Goal: Task Accomplishment & Management: Manage account settings

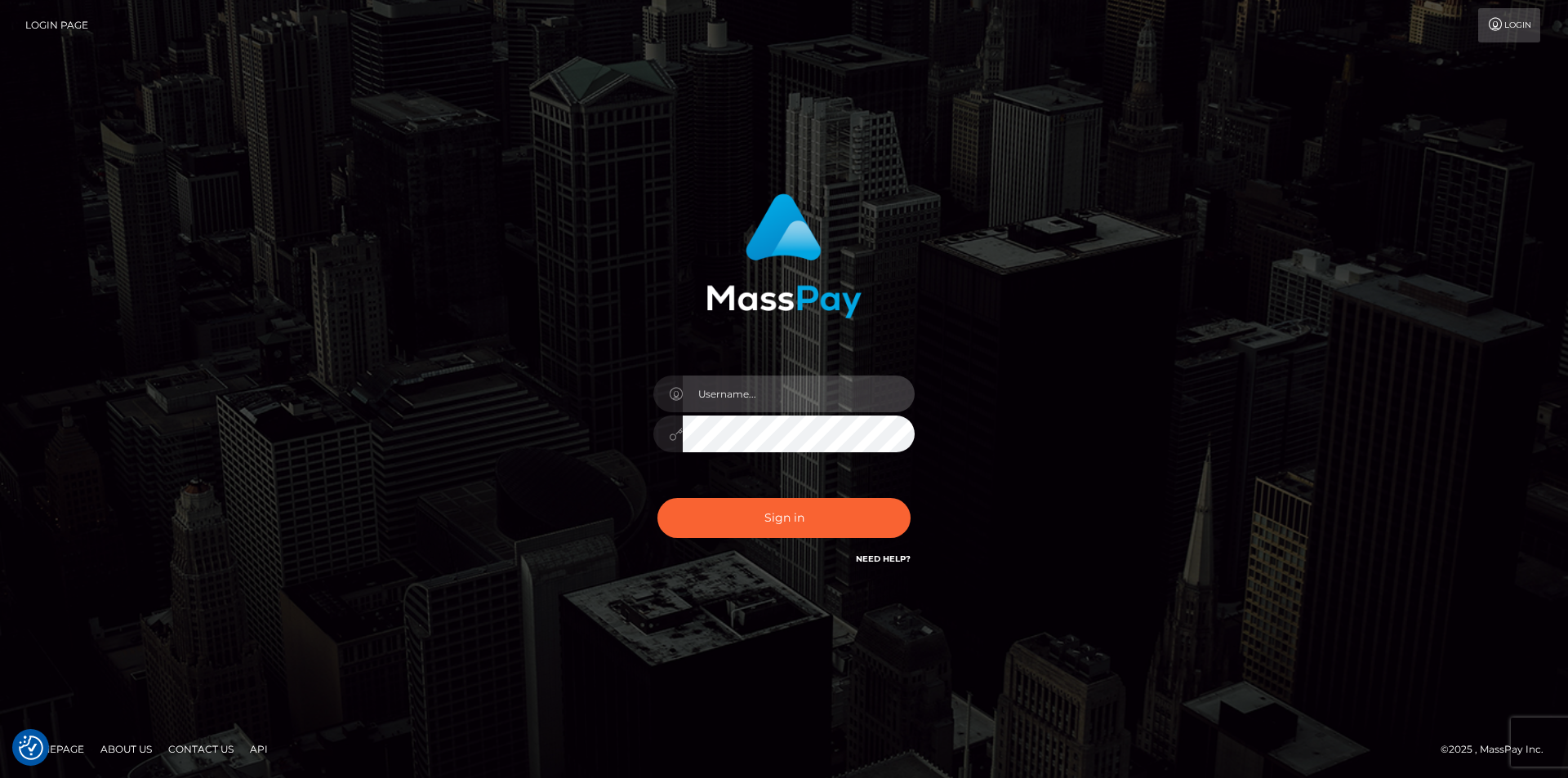
click at [790, 402] on input "text" at bounding box center [799, 393] width 232 height 36
click at [738, 408] on input "text" at bounding box center [799, 393] width 232 height 36
type input "Leeroy.VIP"
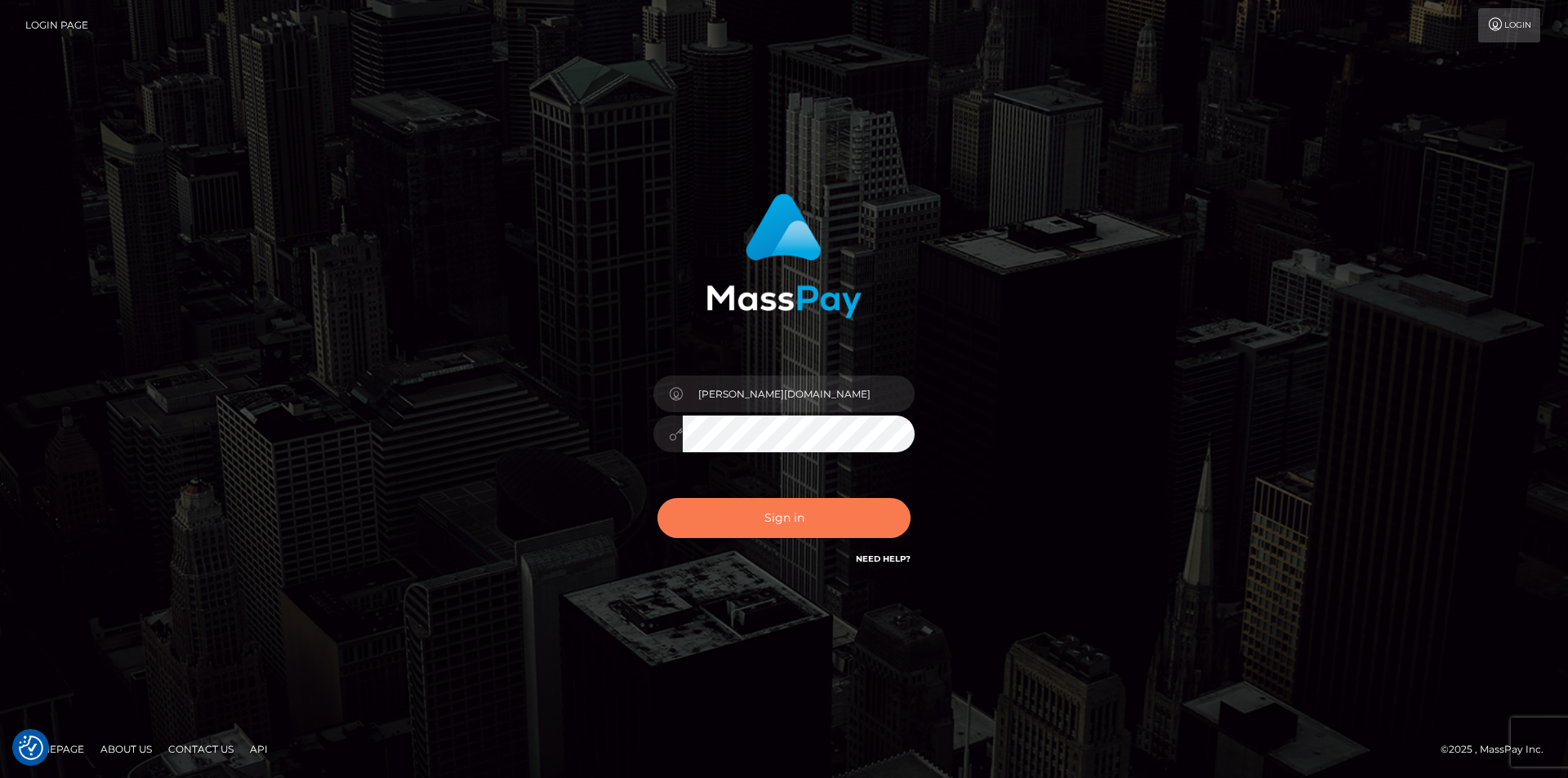
click at [777, 510] on button "Sign in" at bounding box center [784, 517] width 254 height 40
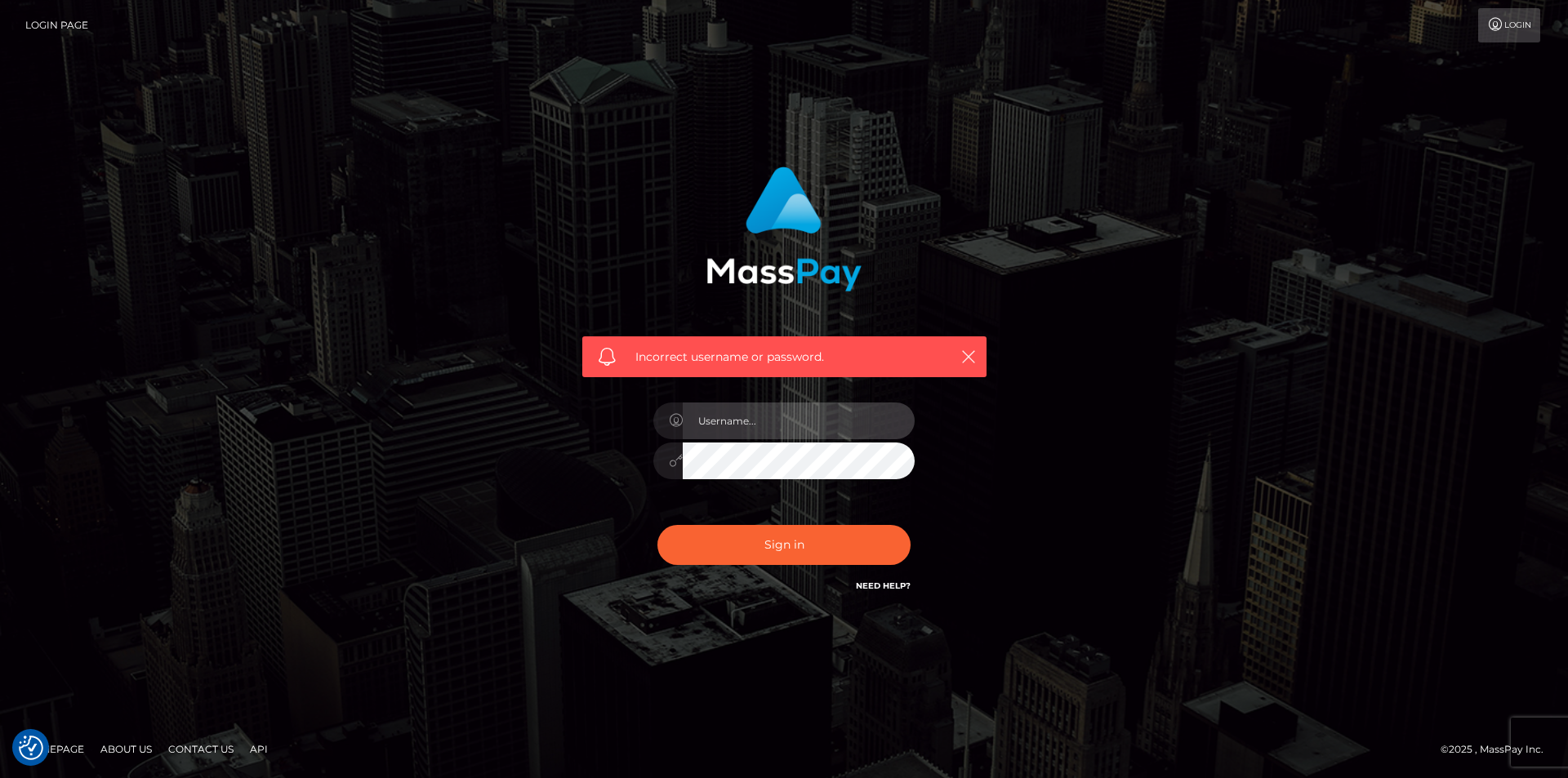
drag, startPoint x: 745, startPoint y: 432, endPoint x: 756, endPoint y: 432, distance: 11.0
click at [745, 432] on input "text" at bounding box center [799, 420] width 232 height 36
type input "Leeroy.megabonanza"
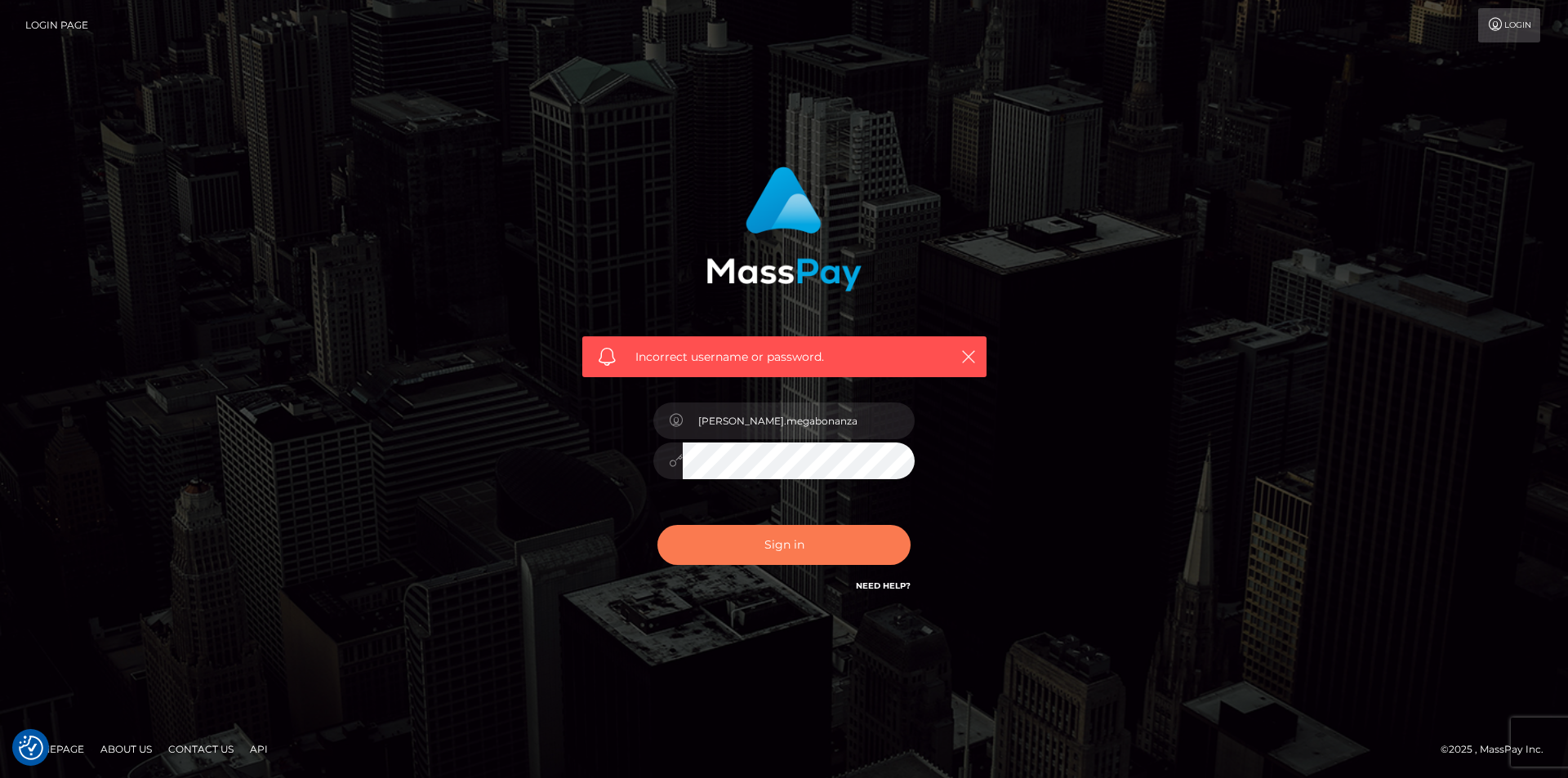
click at [761, 536] on button "Sign in" at bounding box center [784, 545] width 254 height 40
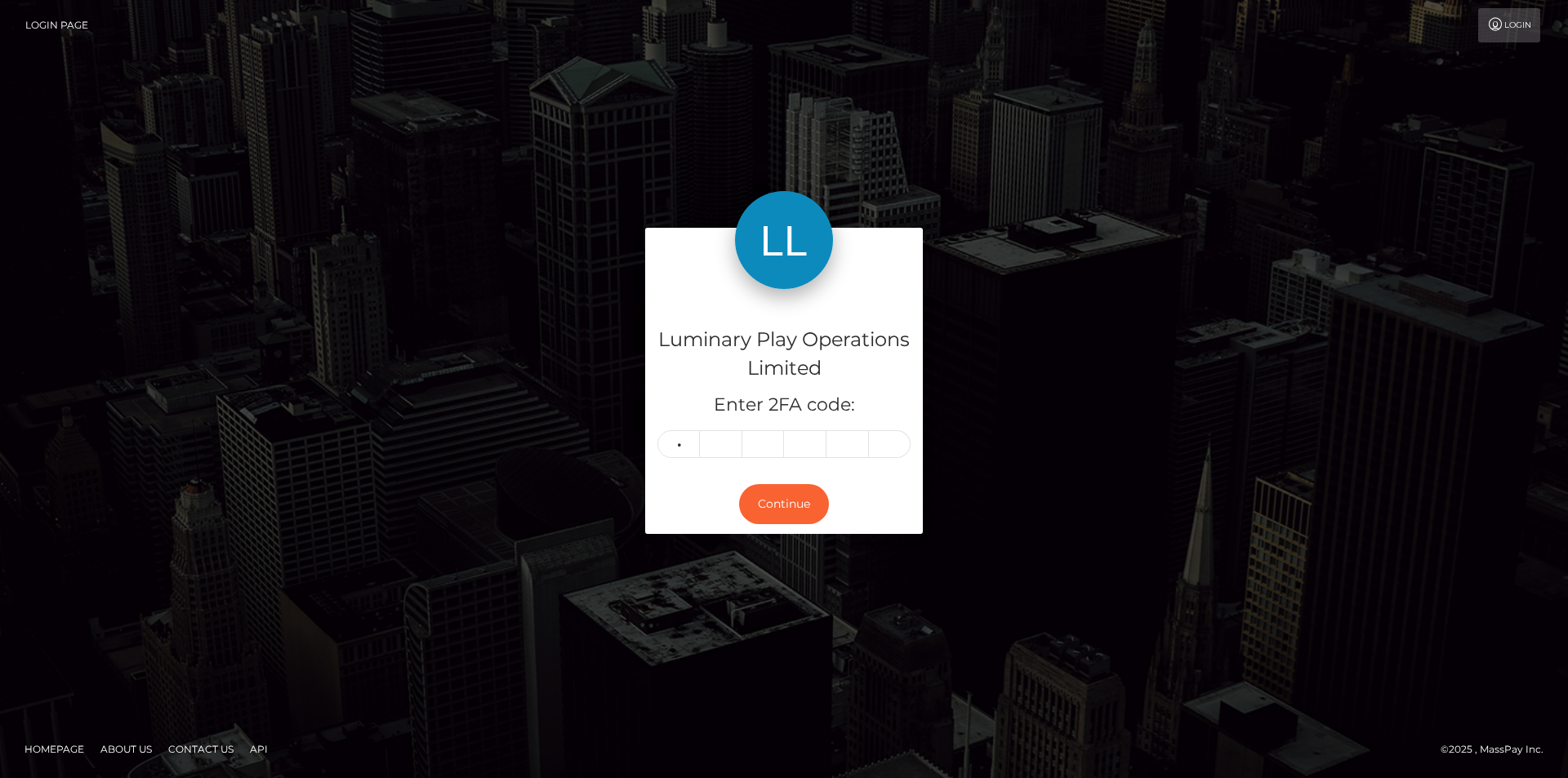
type input "5"
type input "1"
type input "0"
type input "3"
type input "6"
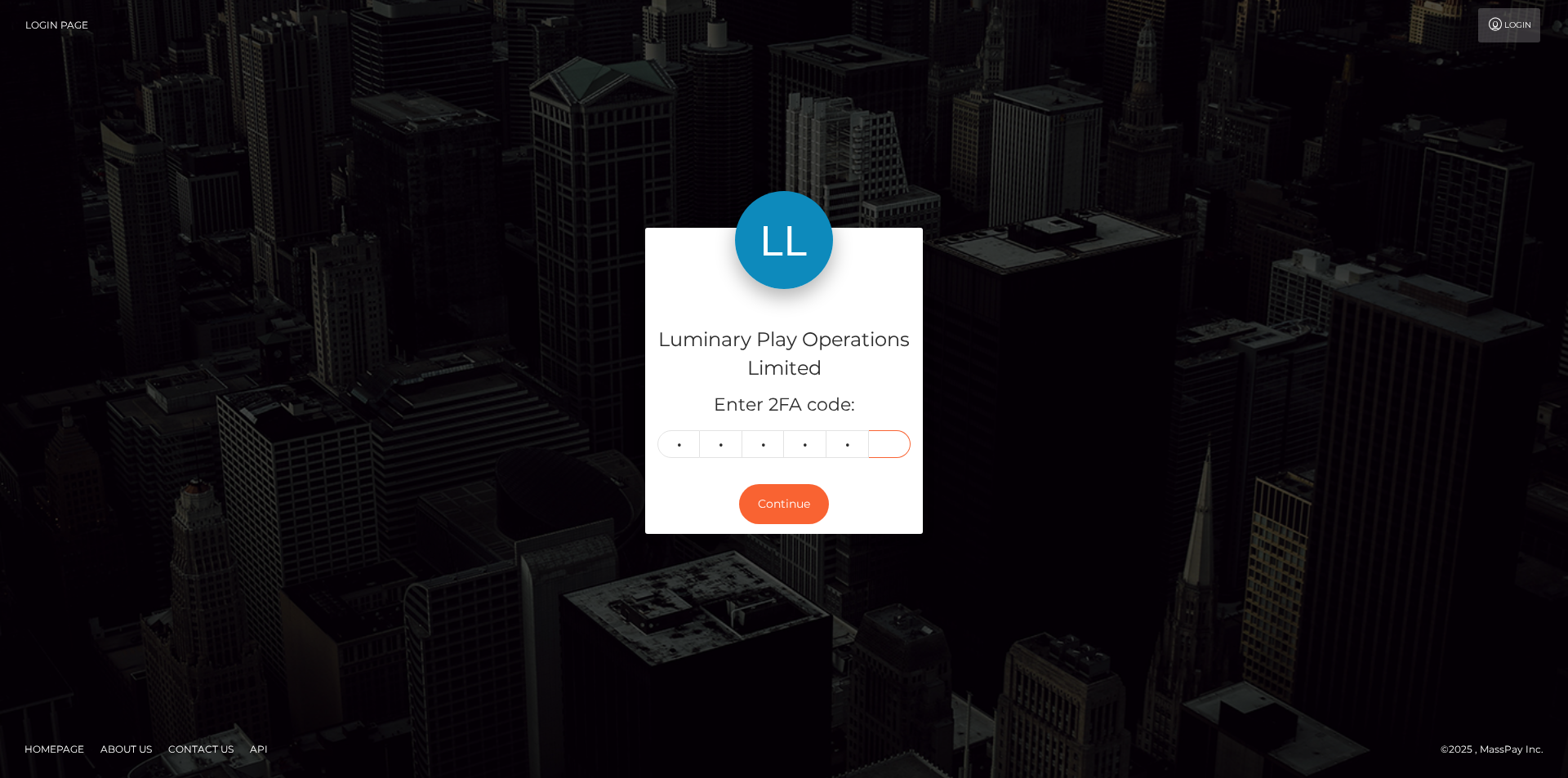
type input "6"
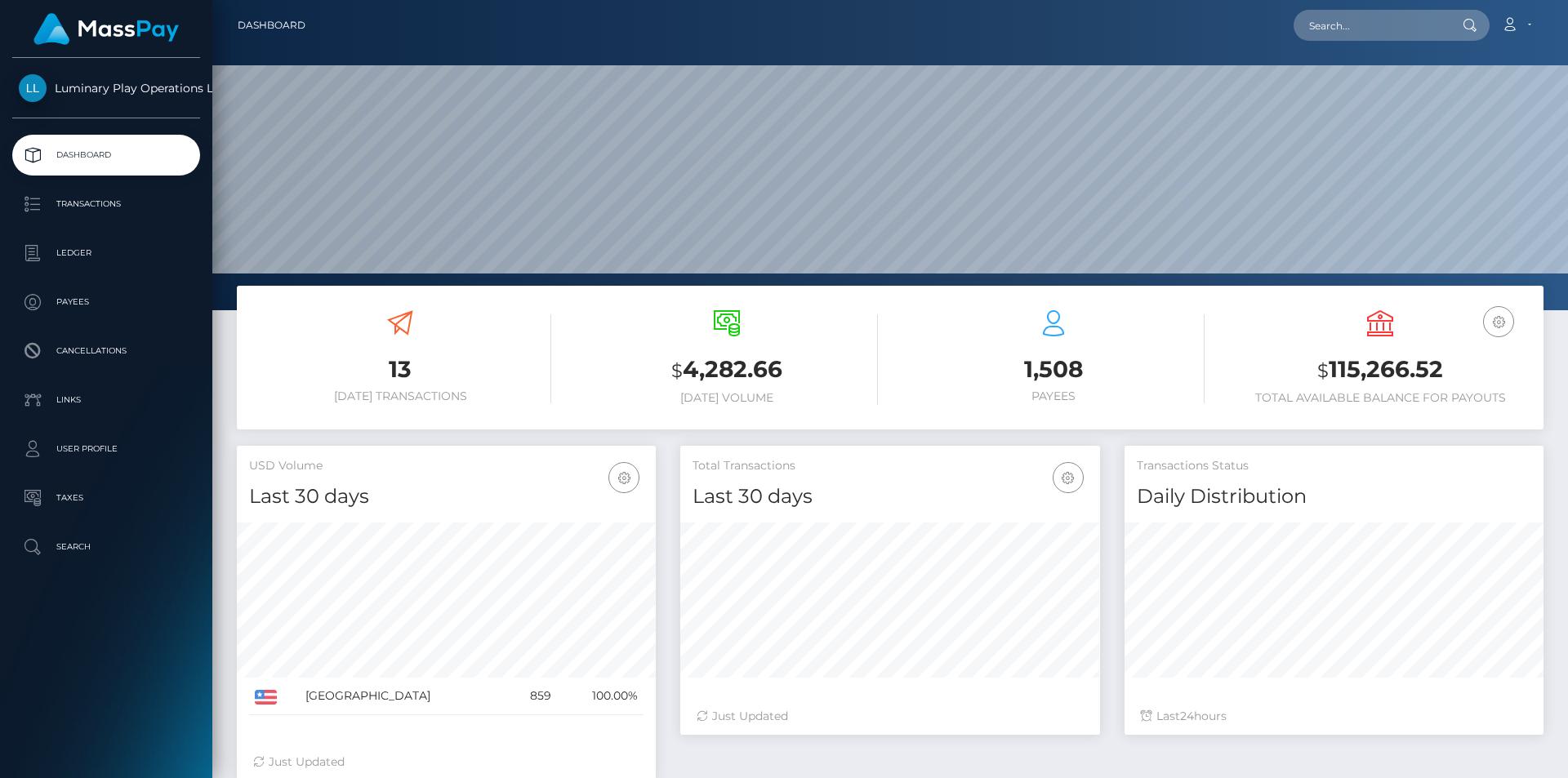
scroll to position [290, 420]
